Goal: Transaction & Acquisition: Purchase product/service

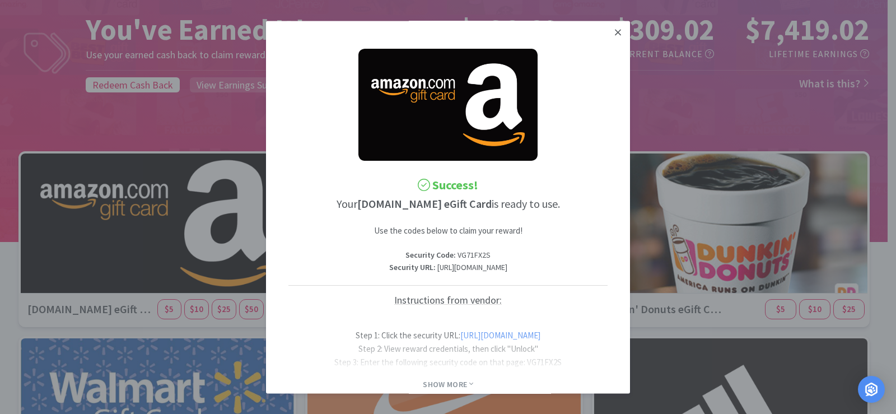
click at [615, 34] on icon at bounding box center [618, 32] width 6 height 10
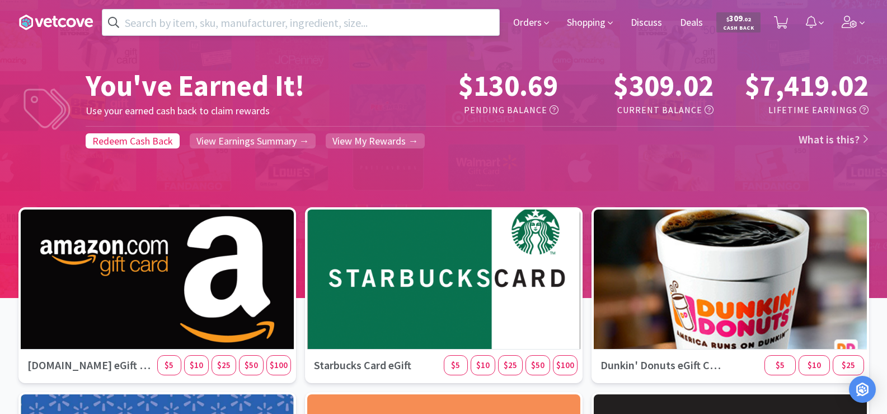
click at [298, 27] on input "text" at bounding box center [300, 23] width 397 height 26
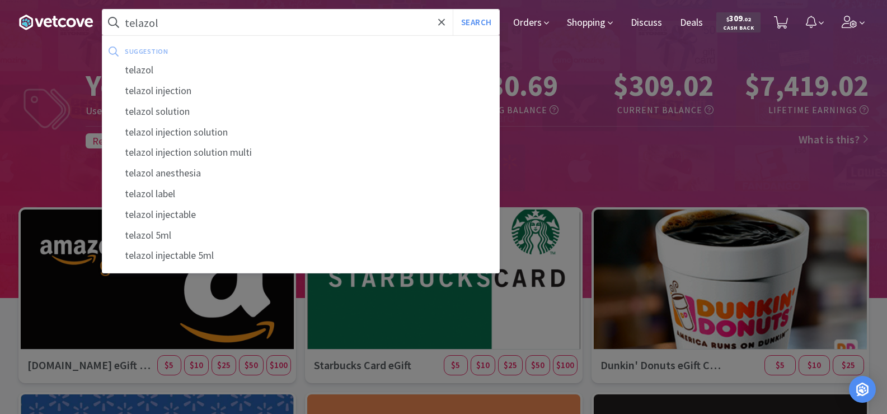
type input "telazol"
click at [453, 10] on button "Search" at bounding box center [476, 23] width 46 height 26
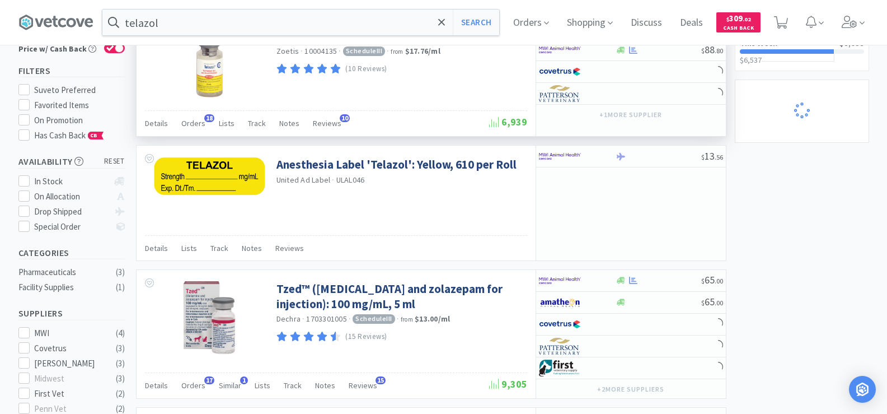
scroll to position [112, 0]
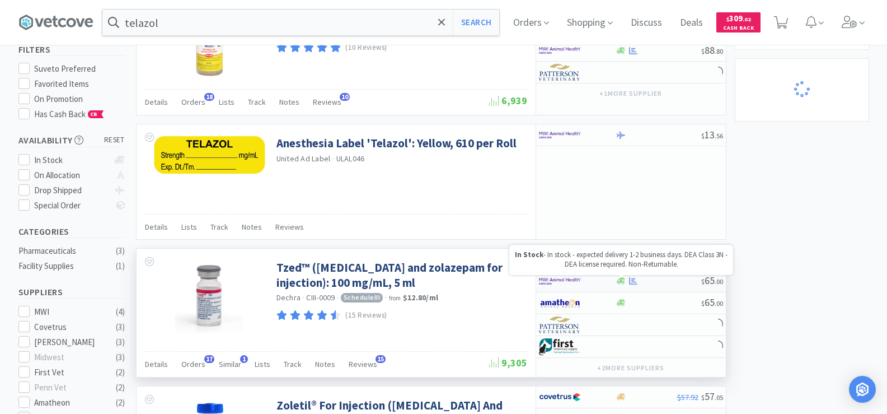
click at [622, 283] on icon at bounding box center [621, 281] width 8 height 8
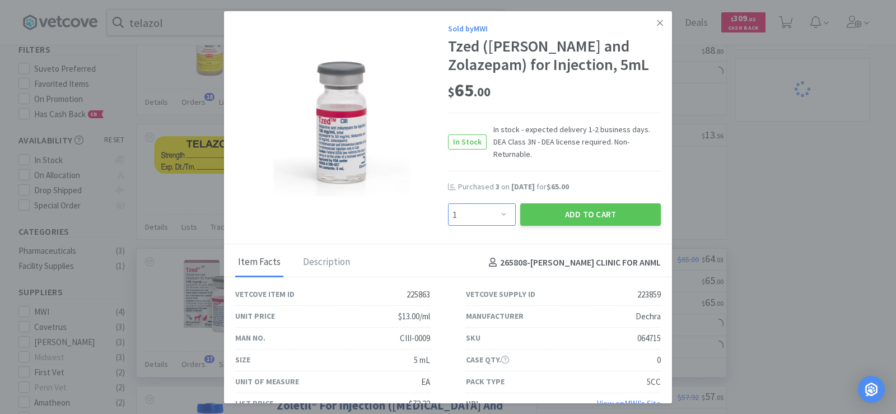
click at [469, 207] on select "Enter Quantity 1 2 3 4 5 6 7 8 9 10 11 12 13 14 15 16 17 18 19 20 Enter Quantity" at bounding box center [482, 214] width 68 height 22
select select "3"
click at [448, 203] on select "Enter Quantity 1 2 3 4 5 6 7 8 9 10 11 12 13 14 15 16 17 18 19 20 Enter Quantity" at bounding box center [482, 214] width 68 height 22
click at [583, 203] on button "Add to Cart" at bounding box center [590, 214] width 141 height 22
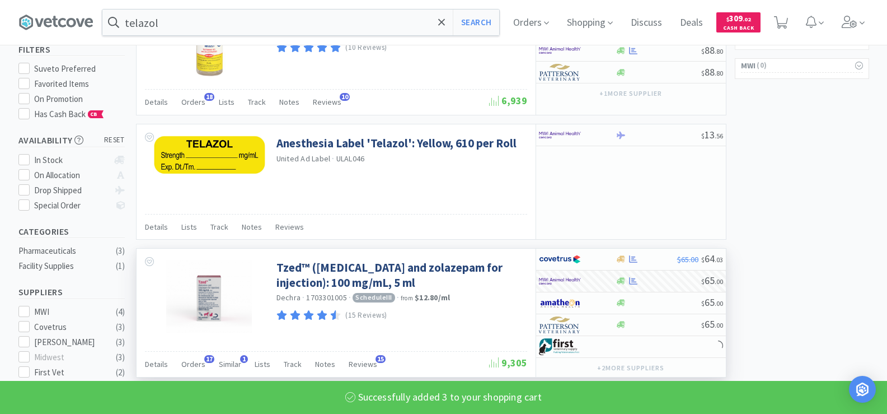
select select "3"
